Goal: Information Seeking & Learning: Learn about a topic

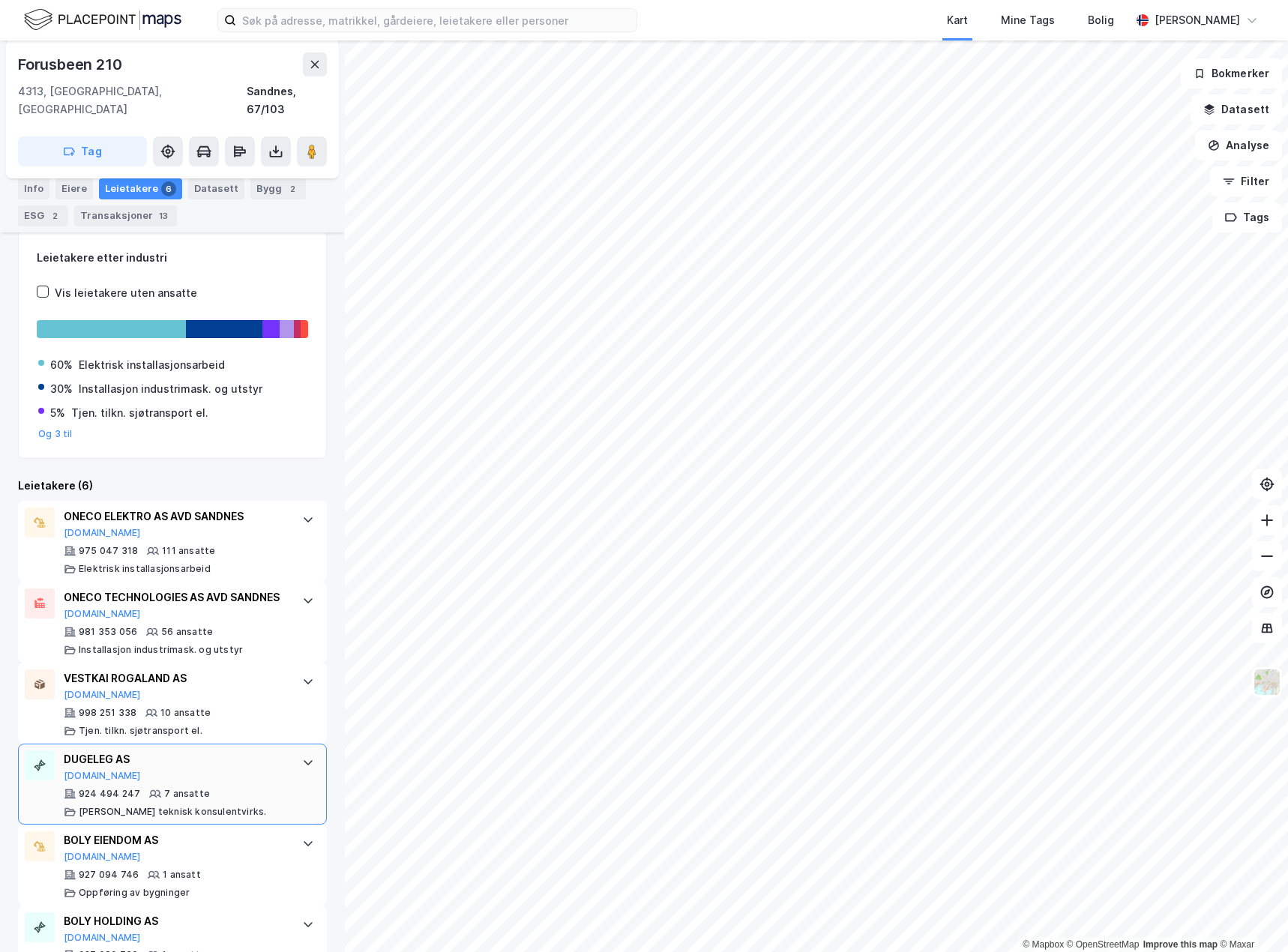
scroll to position [254, 0]
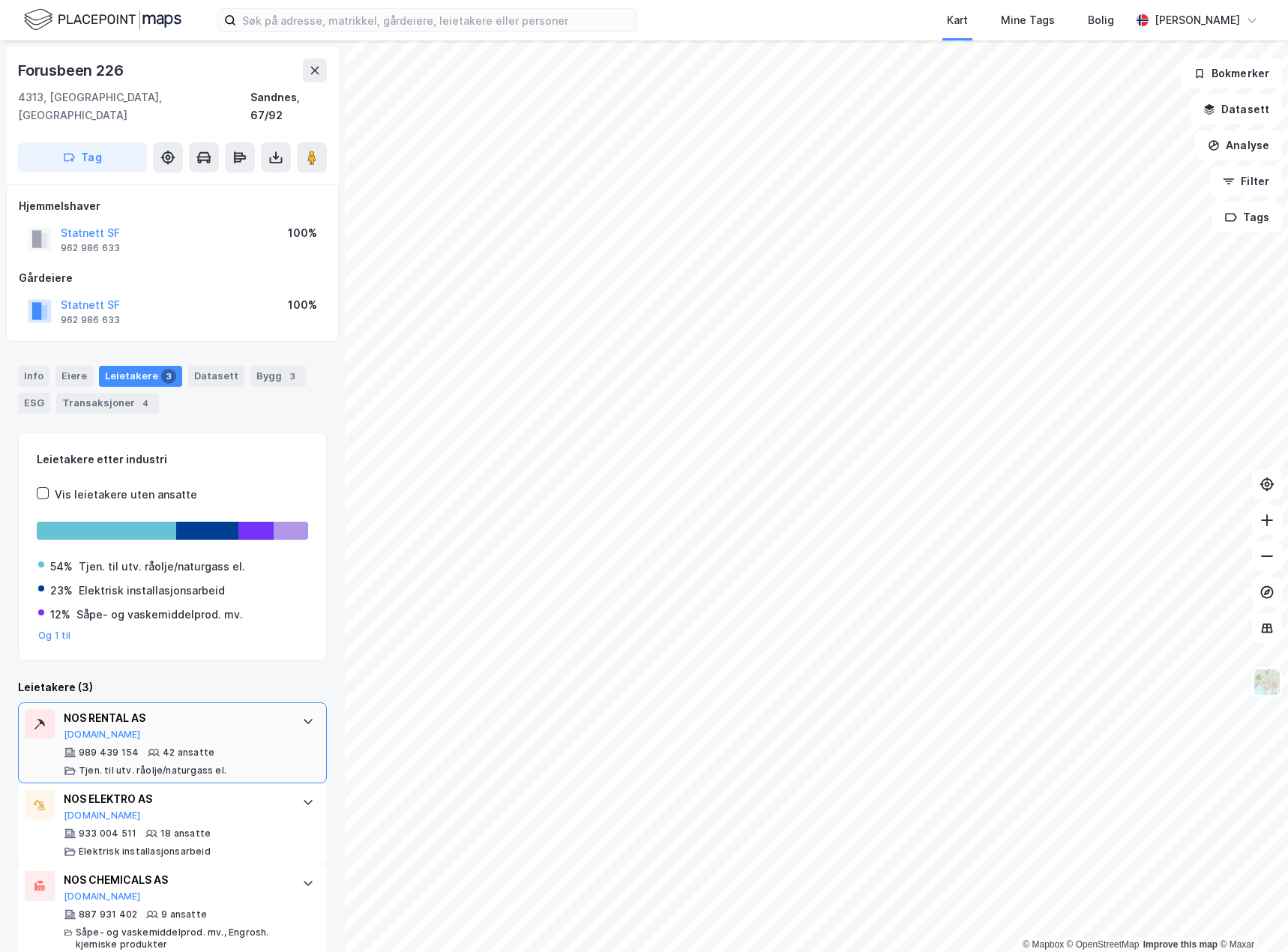
scroll to position [5, 0]
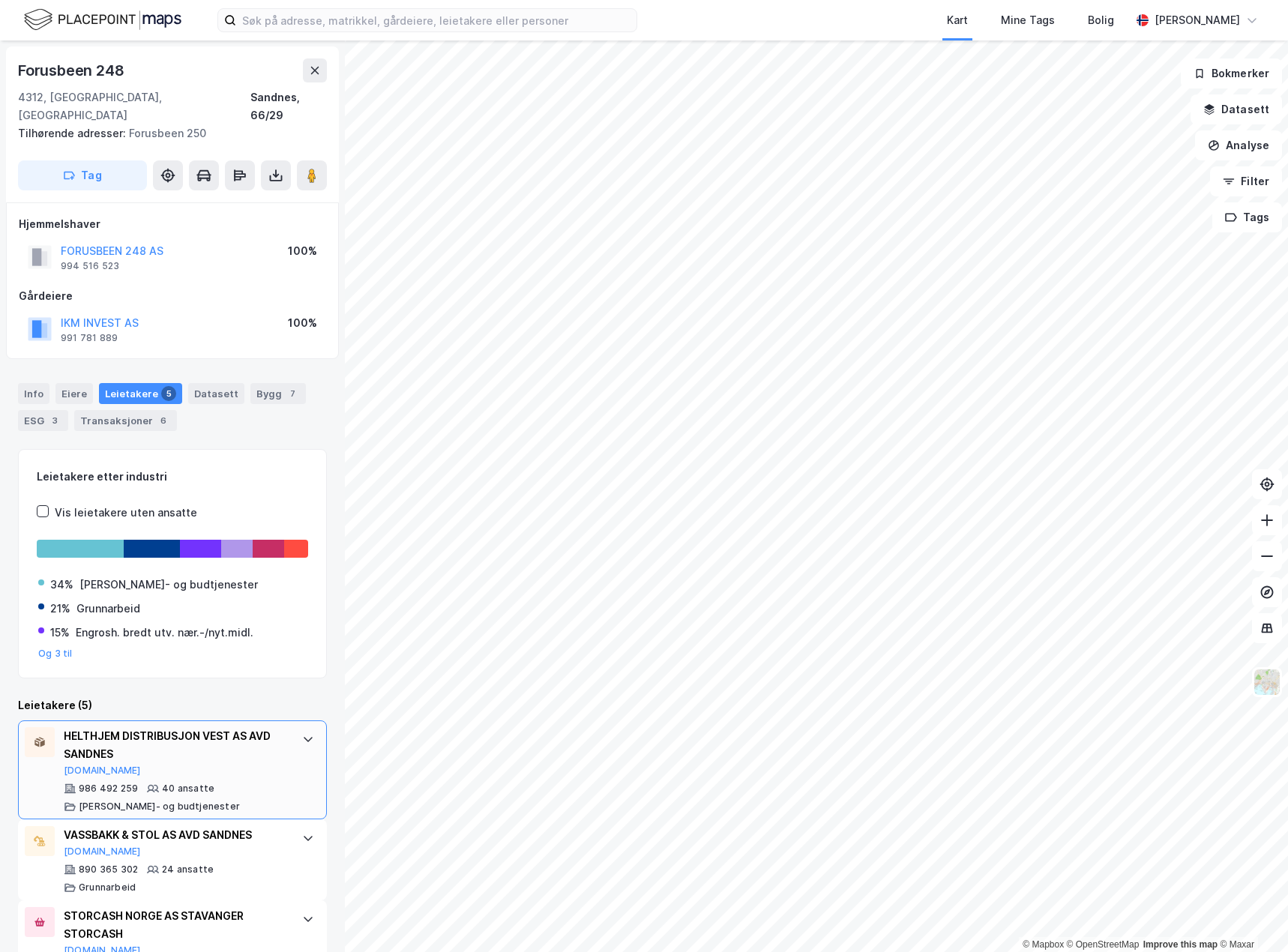
scroll to position [221, 0]
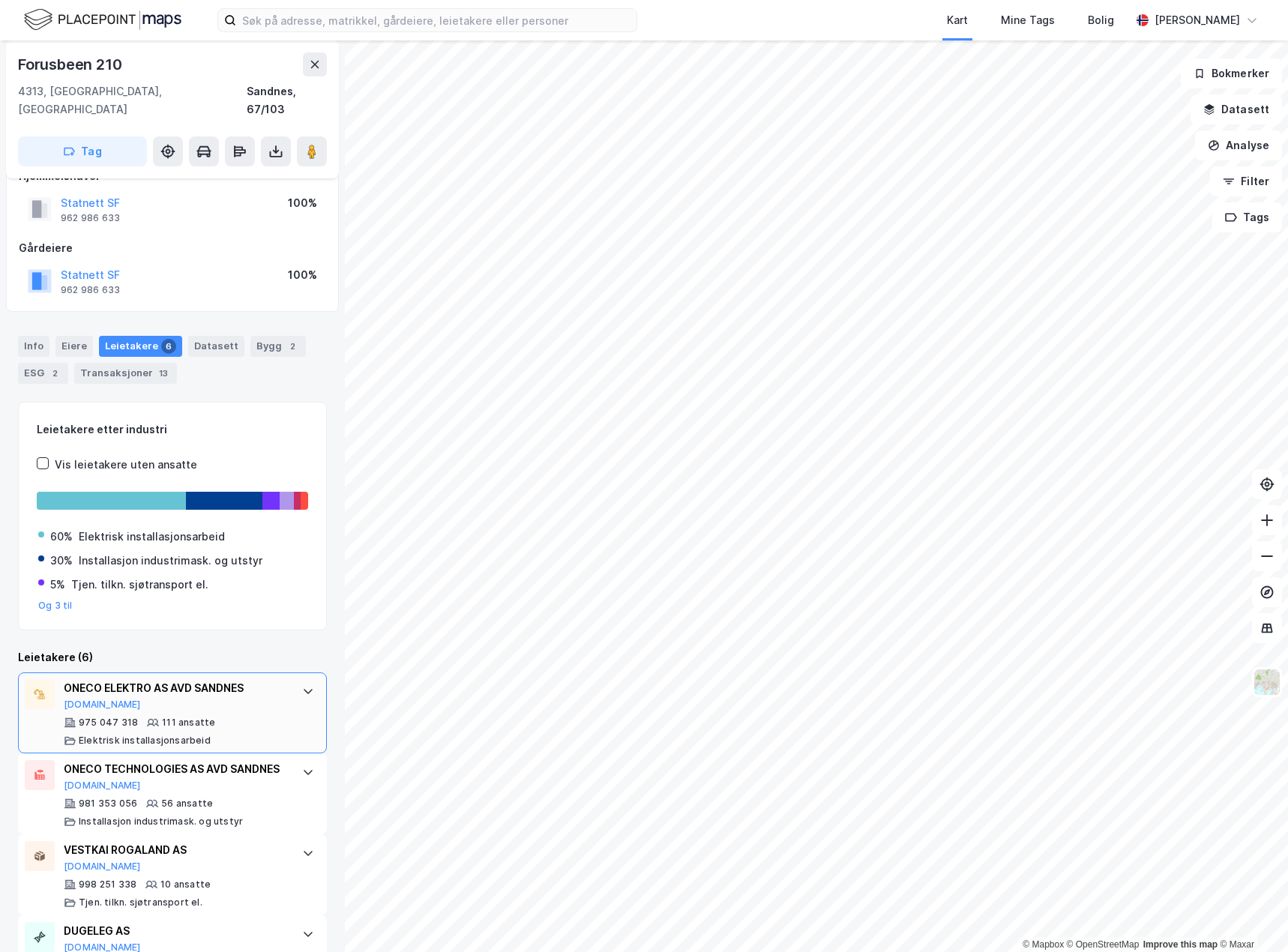
scroll to position [254, 0]
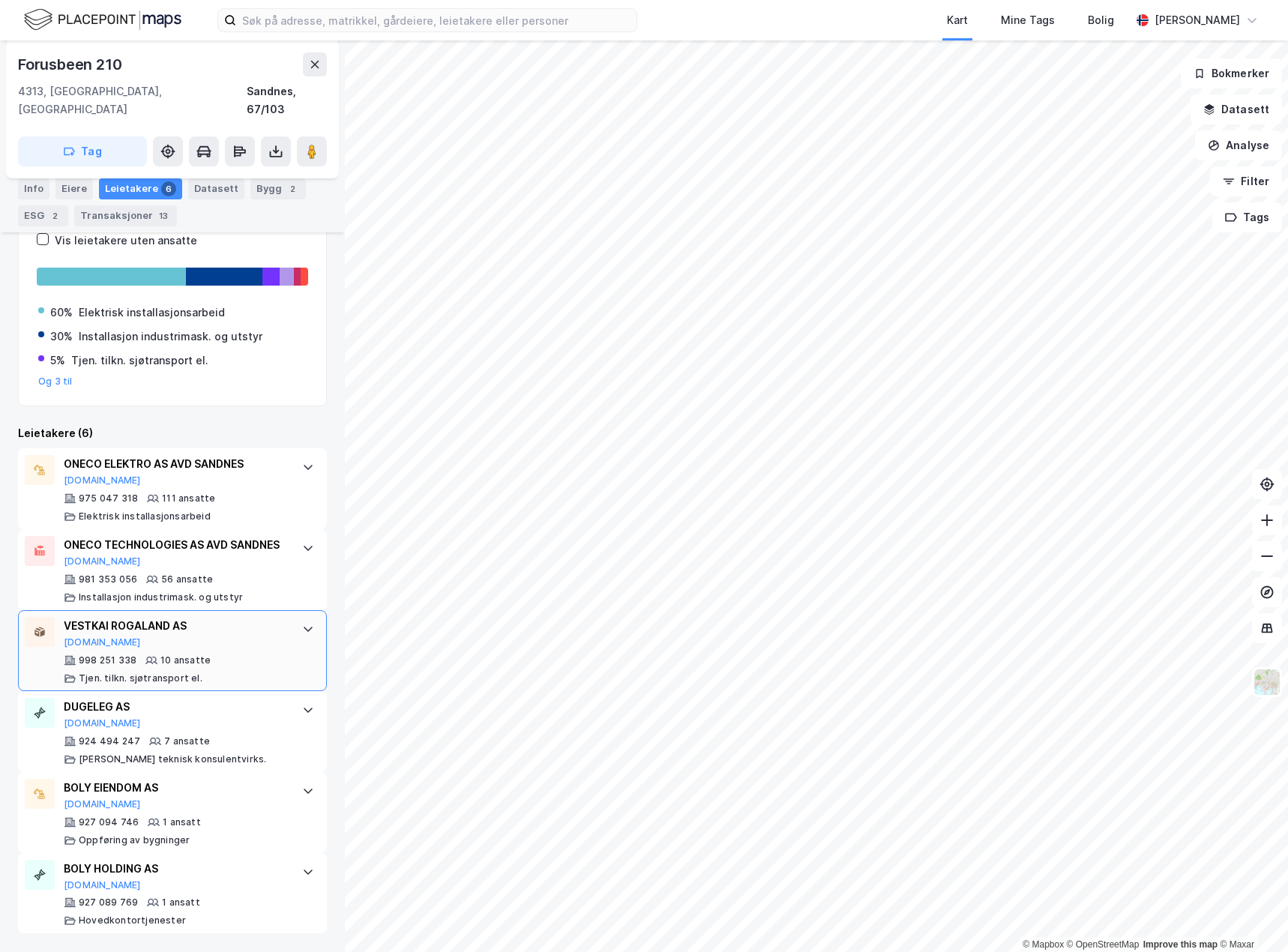
click at [247, 646] on div "VESTKAI ROGALAND AS [DOMAIN_NAME]" at bounding box center [175, 632] width 224 height 31
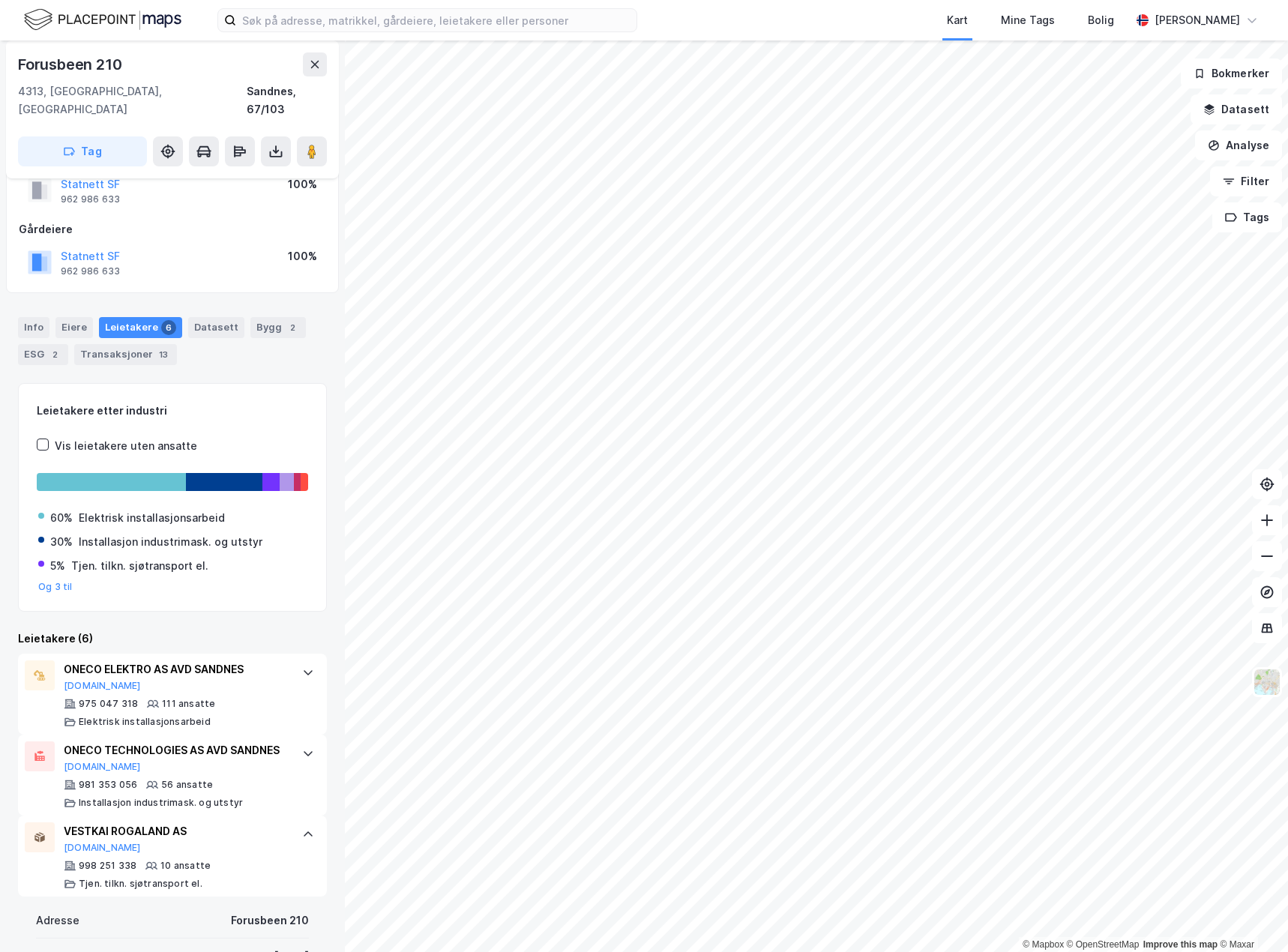
scroll to position [75, 0]
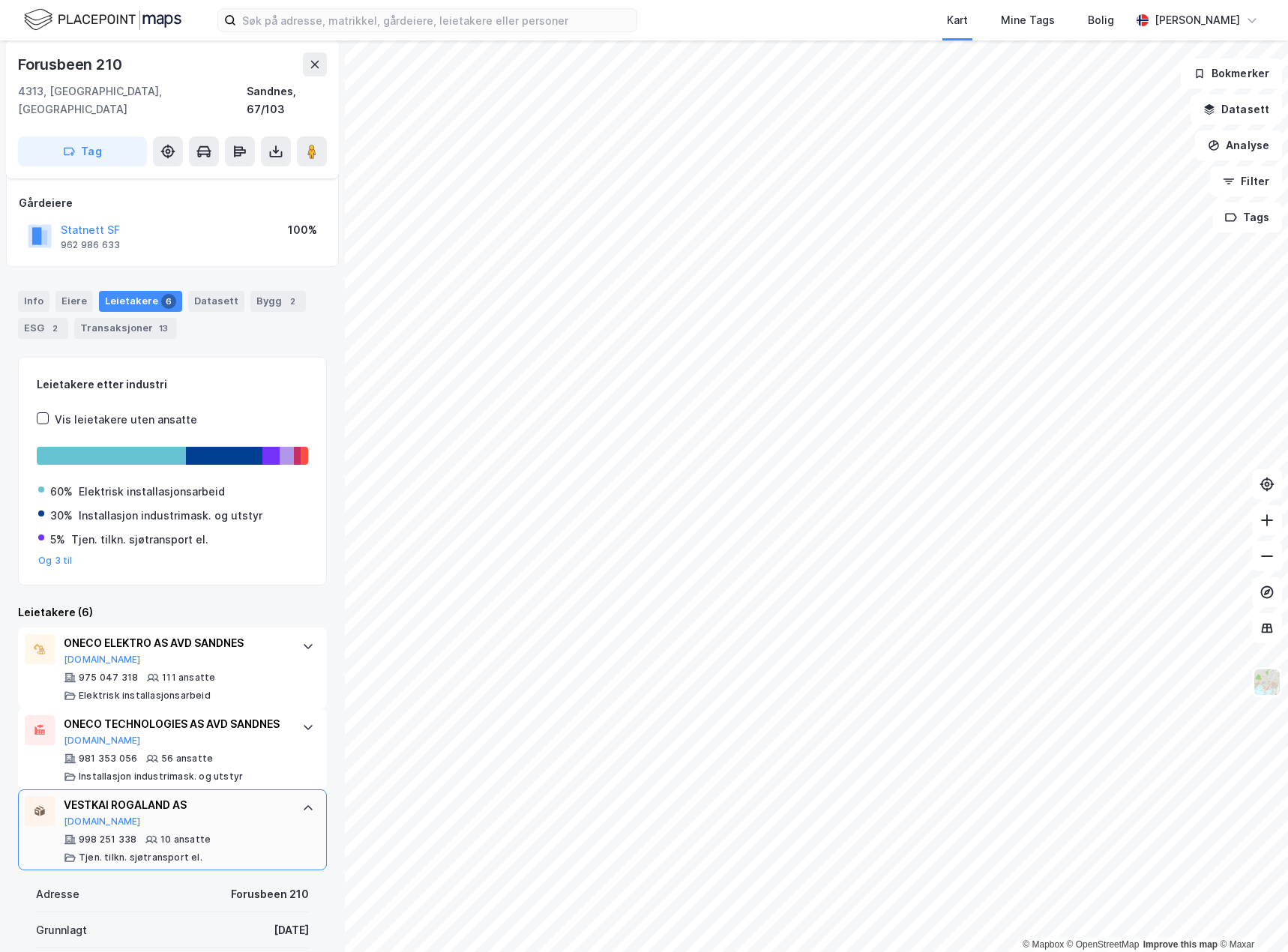
click at [295, 820] on div "VESTKAI ROGALAND AS [DOMAIN_NAME] 998 251 338 10 ansatte Tjen. tilkn. sjøtransp…" at bounding box center [172, 829] width 309 height 81
